Goal: Transaction & Acquisition: Book appointment/travel/reservation

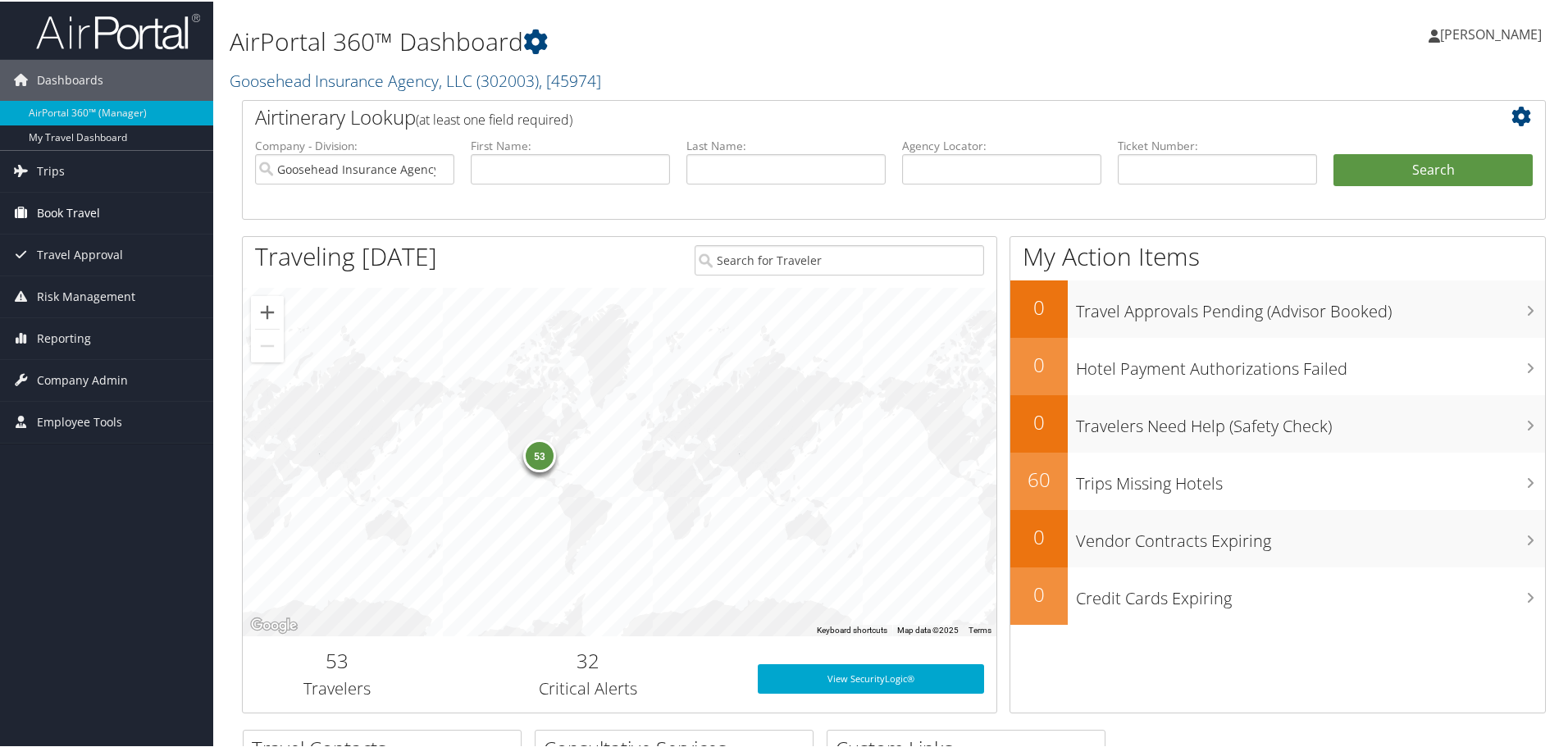
click at [76, 201] on span "Book Travel" at bounding box center [68, 211] width 63 height 41
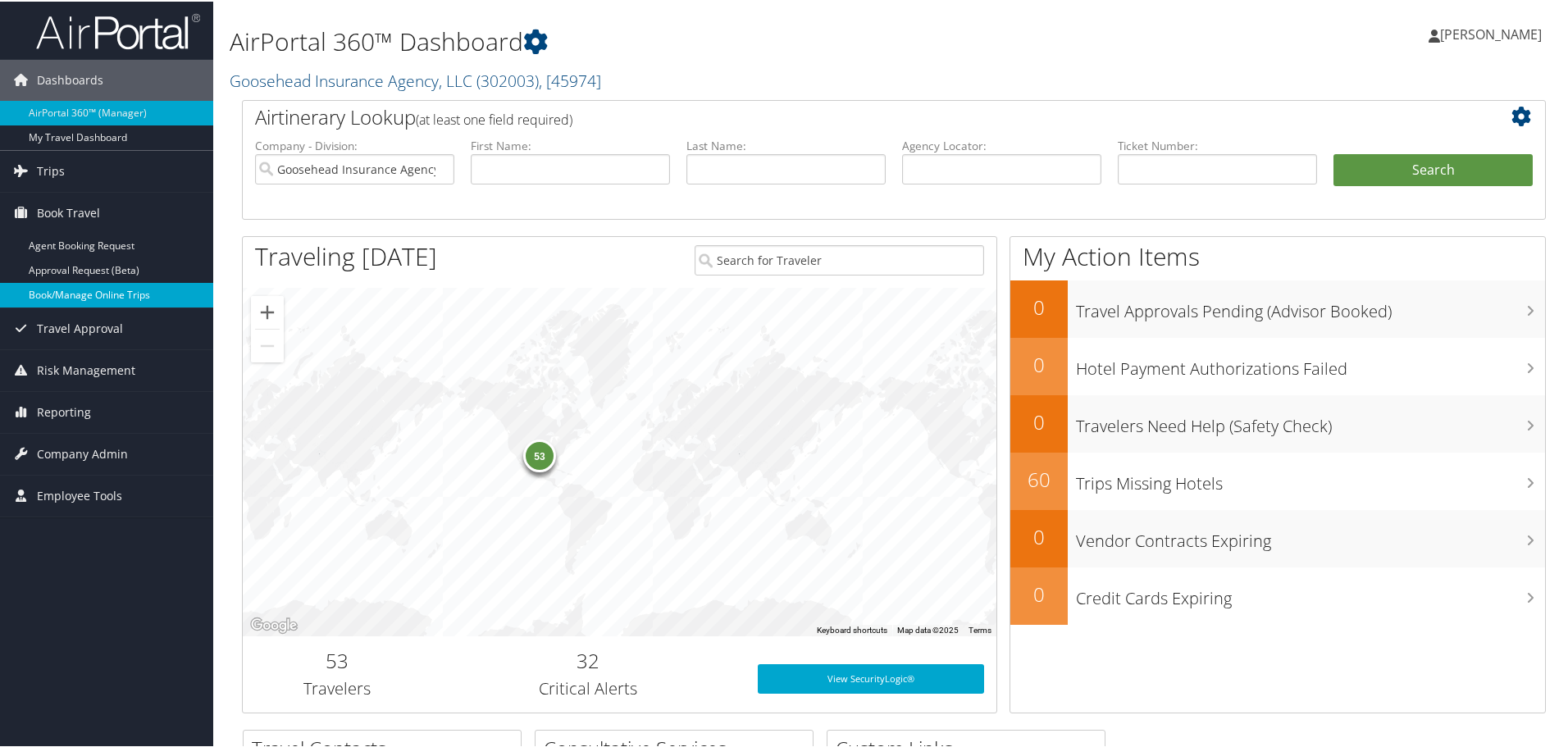
click at [45, 288] on link "Book/Manage Online Trips" at bounding box center [106, 293] width 213 height 24
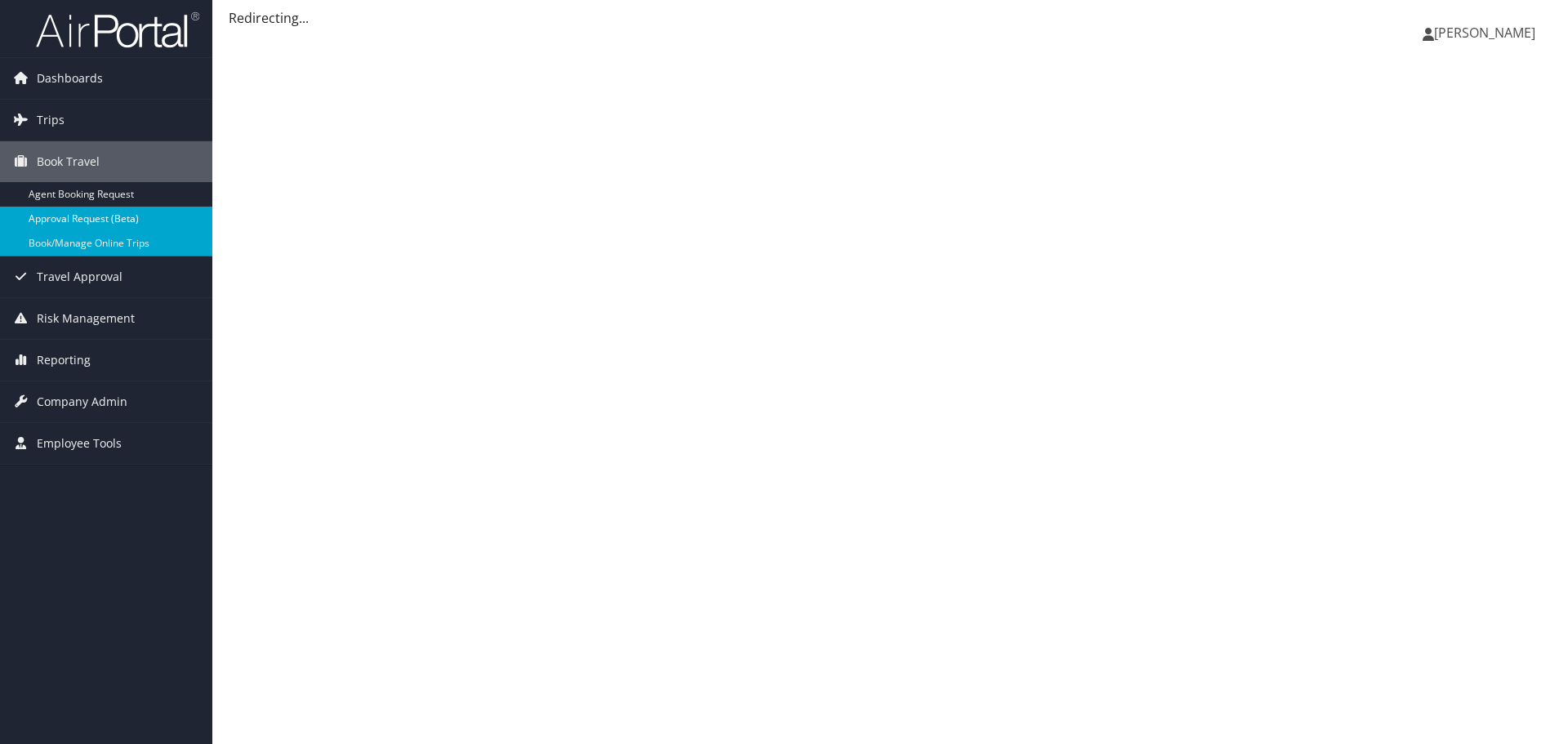
drag, startPoint x: 0, startPoint y: 0, endPoint x: 83, endPoint y: 224, distance: 238.9
click at [83, 224] on link "Approval Request (Beta)" at bounding box center [106, 218] width 212 height 24
click at [89, 242] on link "Book/Manage Online Trips" at bounding box center [106, 243] width 212 height 24
